Goal: Task Accomplishment & Management: Manage account settings

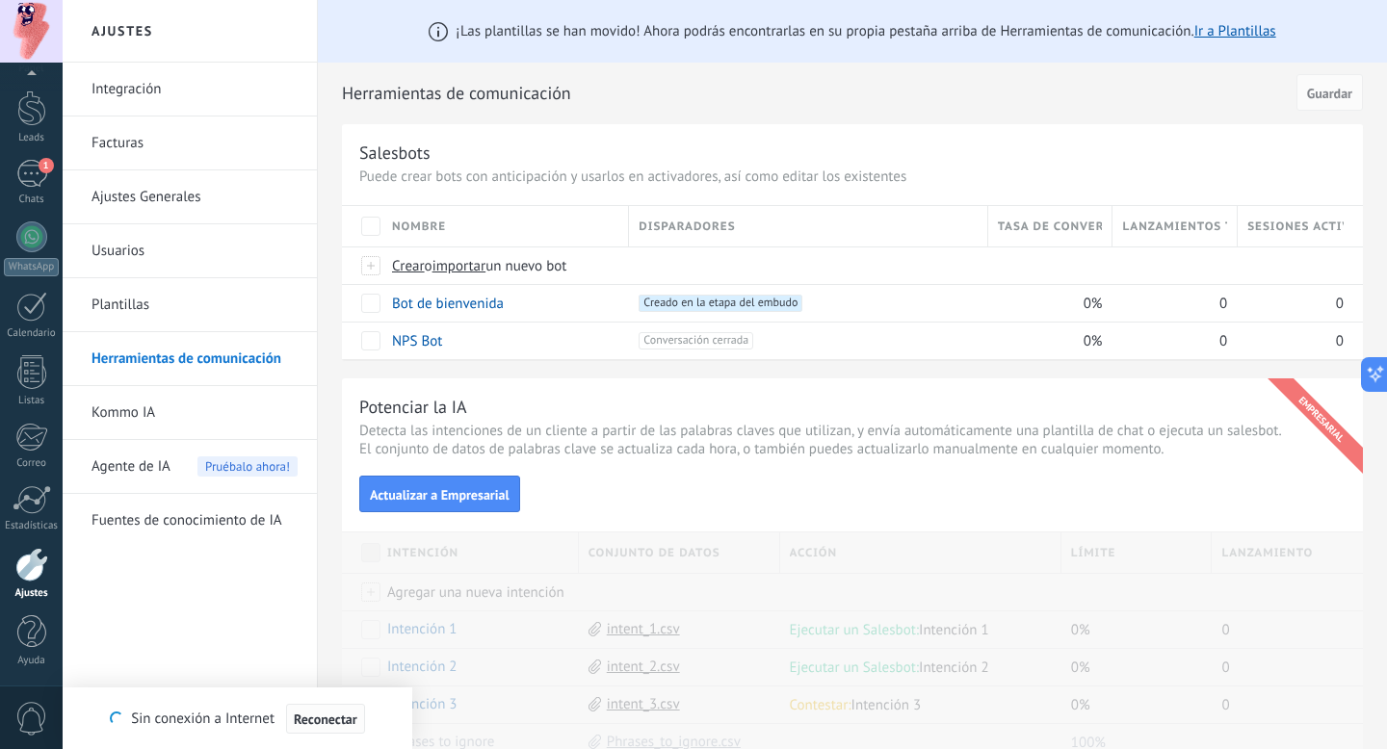
click at [341, 720] on span "Reconectar" at bounding box center [326, 719] width 64 height 13
